Goal: Find specific page/section: Find specific page/section

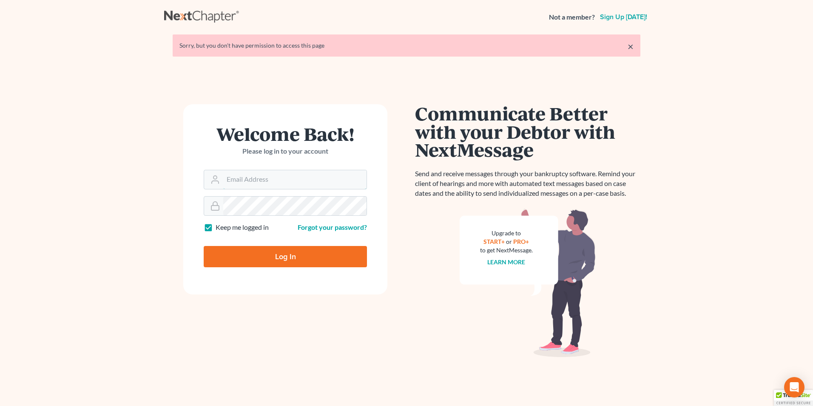
type input "[PERSON_NAME][EMAIL_ADDRESS][DOMAIN_NAME]"
click at [210, 259] on input "Log In" at bounding box center [285, 256] width 163 height 21
type input "Thinking..."
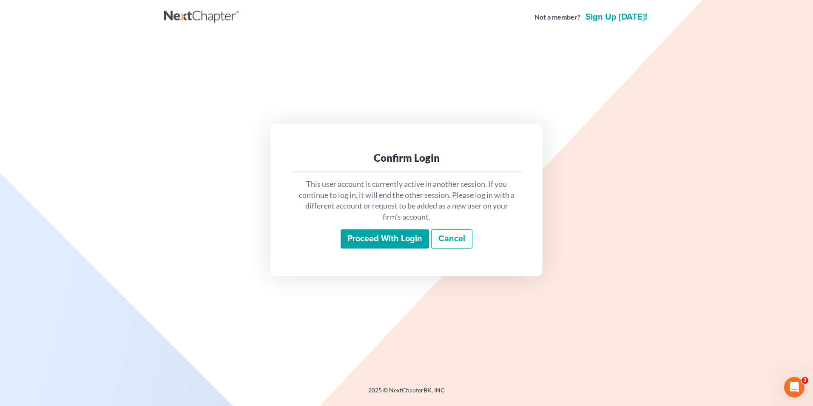
click at [350, 239] on input "Proceed with login" at bounding box center [385, 239] width 88 height 20
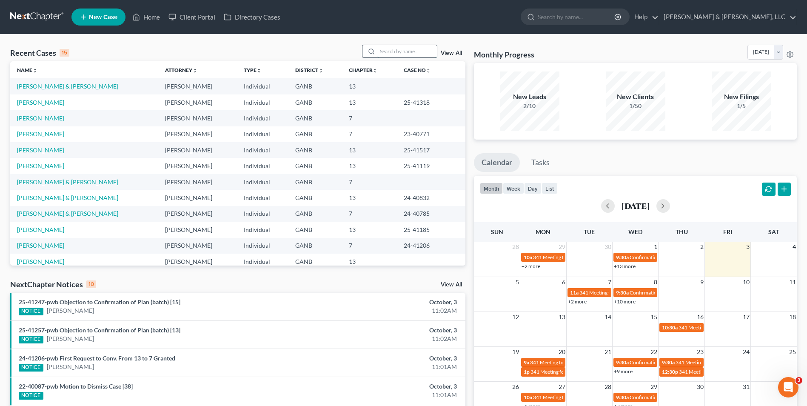
click at [387, 52] on input "search" at bounding box center [407, 51] width 60 height 12
type input "Allen"
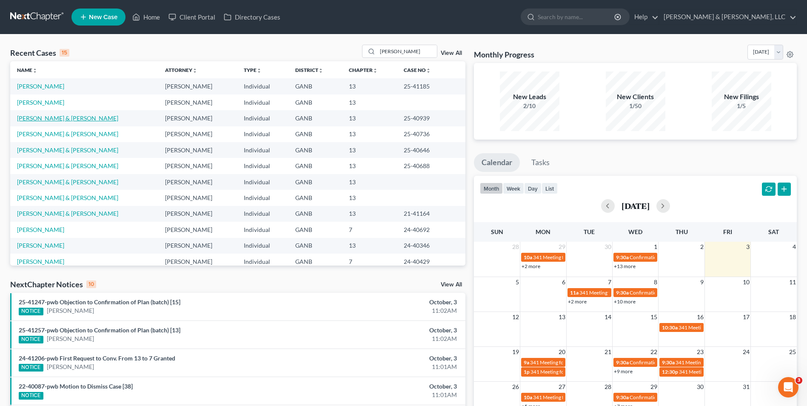
click at [64, 120] on link "Allen, Daniel & Belinda" at bounding box center [67, 117] width 101 height 7
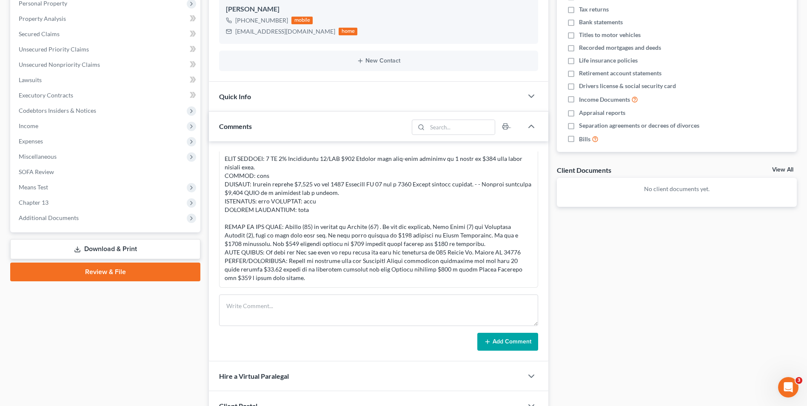
scroll to position [170, 0]
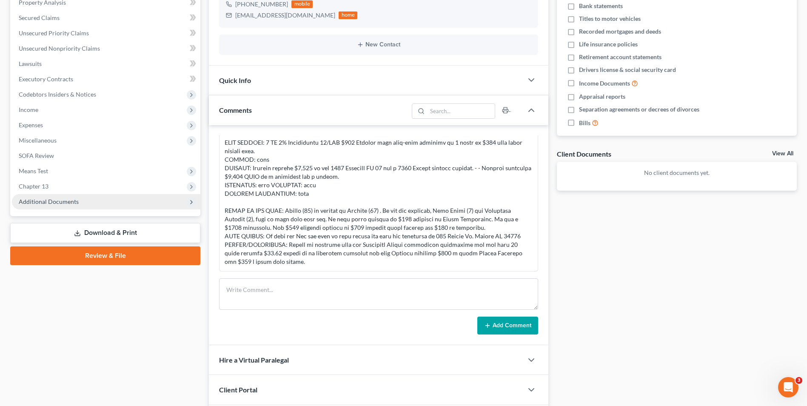
click at [41, 202] on span "Additional Documents" at bounding box center [49, 201] width 60 height 7
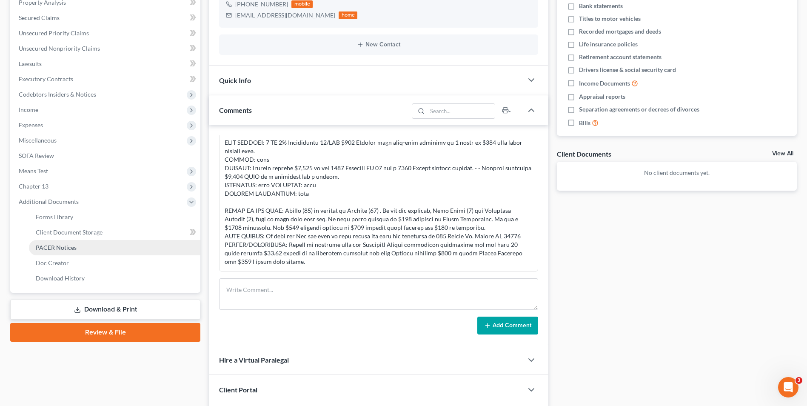
click at [80, 247] on link "PACER Notices" at bounding box center [114, 247] width 171 height 15
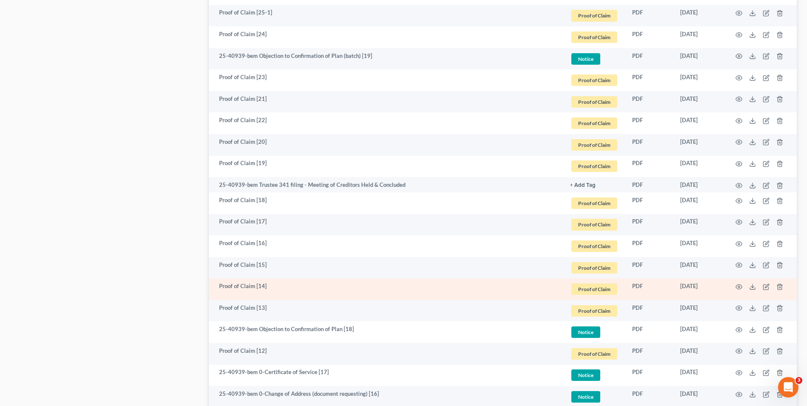
scroll to position [595, 0]
